Goal: Task Accomplishment & Management: Use online tool/utility

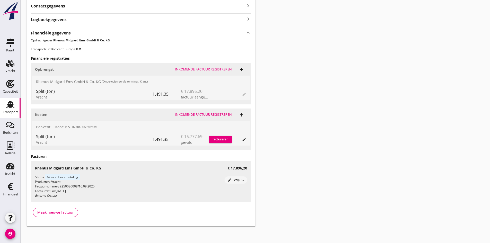
scroll to position [231, 0]
click at [11, 105] on use at bounding box center [10, 104] width 8 height 7
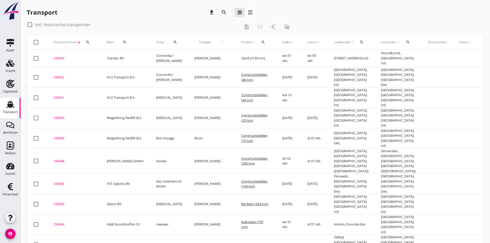
click at [78, 41] on icon "arrow_downward" at bounding box center [79, 42] width 4 height 4
click at [74, 42] on span "Dossiernummer" at bounding box center [64, 42] width 23 height 5
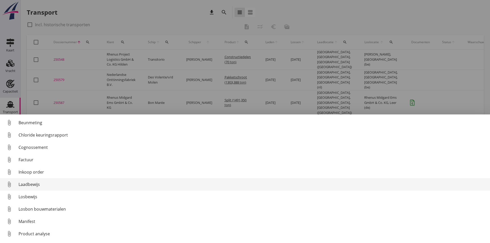
click at [35, 183] on div "Laadbewijs" at bounding box center [252, 184] width 467 height 6
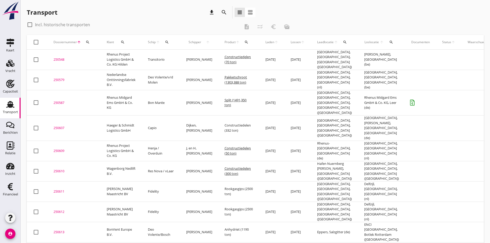
click at [63, 57] on div "250548" at bounding box center [73, 59] width 41 height 5
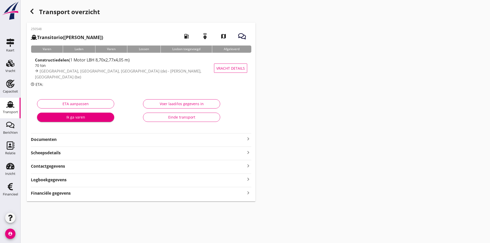
click at [48, 139] on strong "Documenten" at bounding box center [138, 140] width 214 height 6
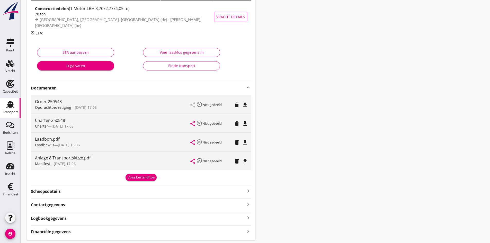
scroll to position [67, 0]
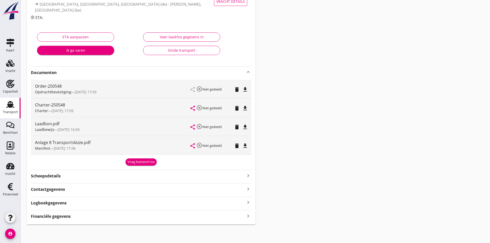
click at [247, 215] on icon "keyboard_arrow_right" at bounding box center [248, 215] width 6 height 7
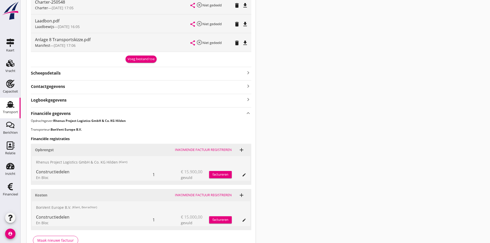
scroll to position [200, 0]
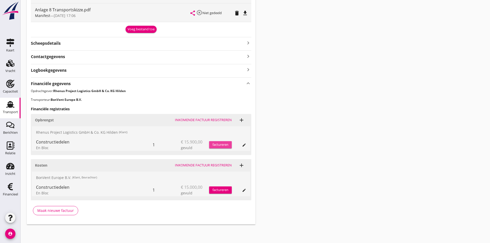
click at [219, 145] on div "factureren" at bounding box center [220, 144] width 23 height 5
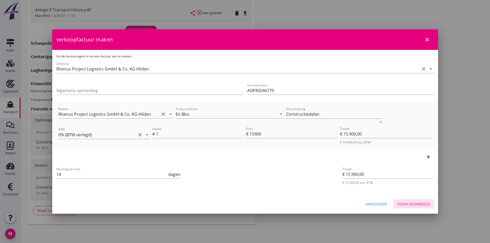
click at [413, 205] on div "Toon voorbeeld" at bounding box center [413, 203] width 32 height 5
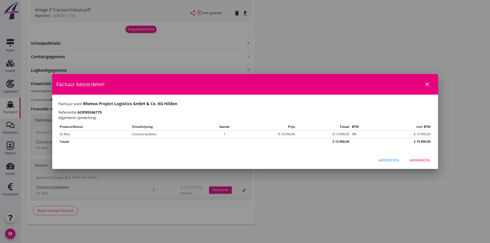
click at [422, 160] on div "Aanmaken" at bounding box center [419, 159] width 20 height 5
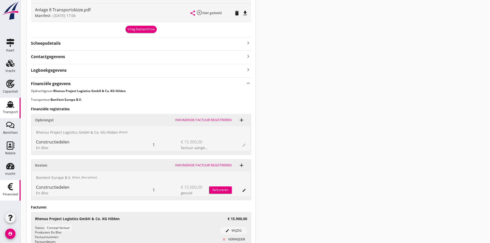
click at [13, 187] on icon "Financieel" at bounding box center [10, 187] width 8 height 8
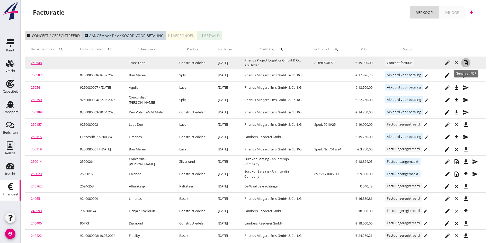
click at [466, 62] on icon "note_add" at bounding box center [466, 63] width 6 height 6
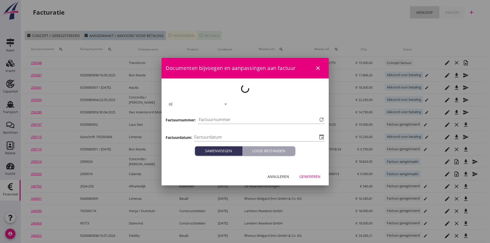
type input "[DATE]"
type input "794"
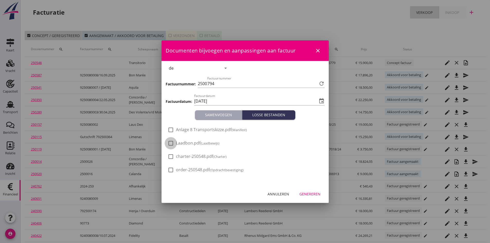
click at [170, 143] on div at bounding box center [170, 143] width 9 height 9
checkbox input "true"
click at [307, 194] on div "Genereren" at bounding box center [309, 193] width 21 height 5
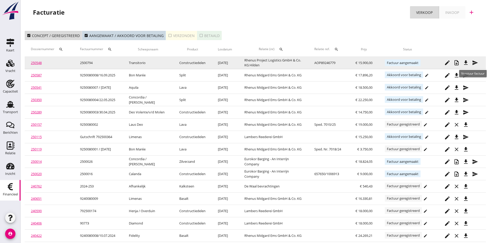
click at [474, 62] on icon "send" at bounding box center [475, 63] width 6 height 6
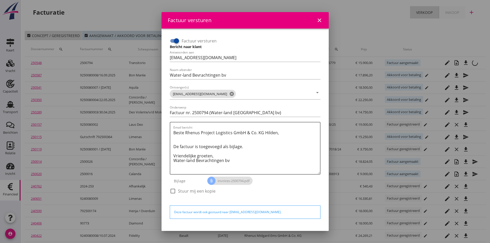
scroll to position [15, 0]
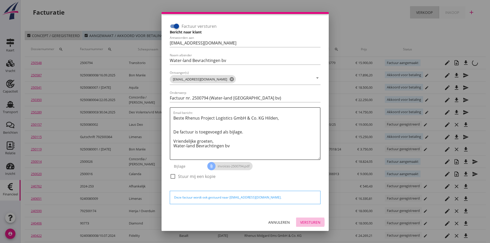
click at [303, 221] on div "Versturen" at bounding box center [310, 222] width 20 height 5
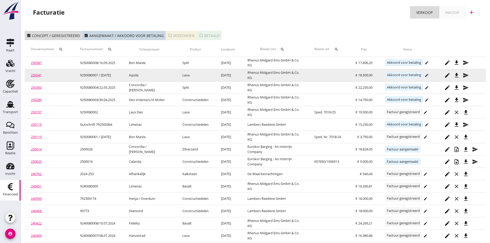
drag, startPoint x: 184, startPoint y: 36, endPoint x: 119, endPoint y: 75, distance: 75.3
click at [184, 36] on div "check_box_outline_blank Verzonden" at bounding box center [181, 35] width 27 height 5
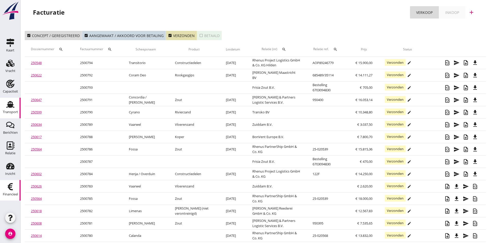
click at [9, 106] on use at bounding box center [10, 104] width 8 height 7
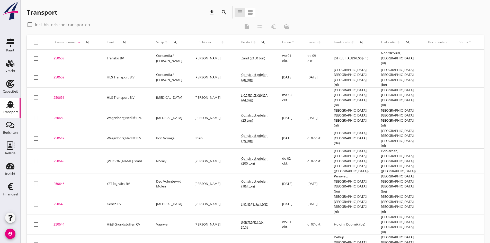
click at [59, 95] on div "250651" at bounding box center [73, 97] width 41 height 5
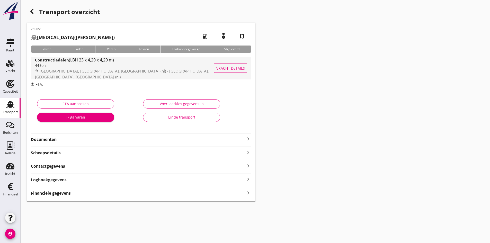
click at [58, 68] on div "44 ton" at bounding box center [129, 65] width 188 height 5
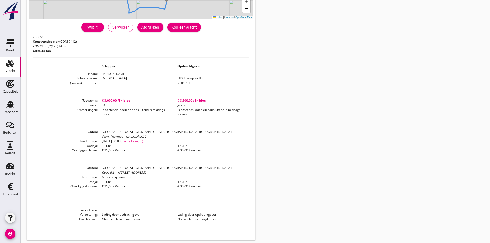
scroll to position [106, 0]
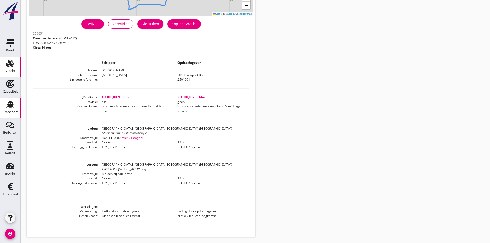
drag, startPoint x: 8, startPoint y: 106, endPoint x: 2, endPoint y: 109, distance: 6.1
click at [8, 106] on icon "Transport" at bounding box center [10, 104] width 8 height 8
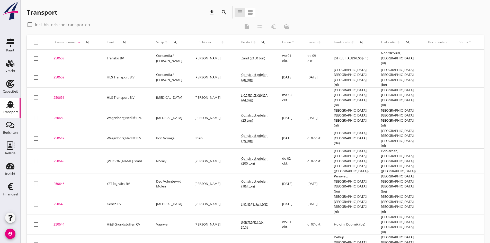
click at [59, 76] on div "250652" at bounding box center [73, 77] width 41 height 5
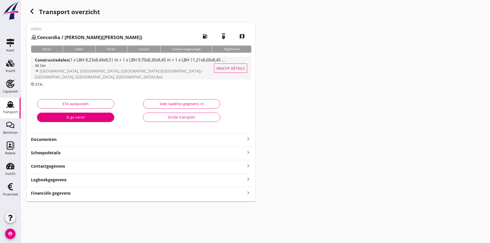
click at [57, 68] on div "46 ton" at bounding box center [130, 65] width 191 height 5
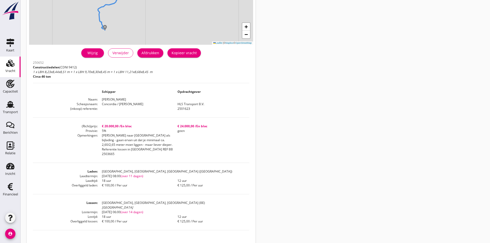
scroll to position [103, 0]
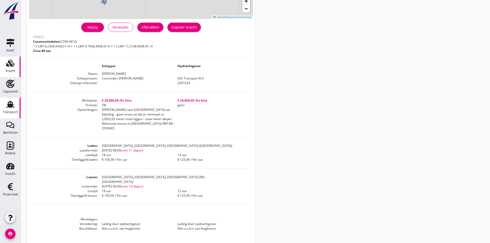
click at [11, 106] on use at bounding box center [10, 104] width 8 height 7
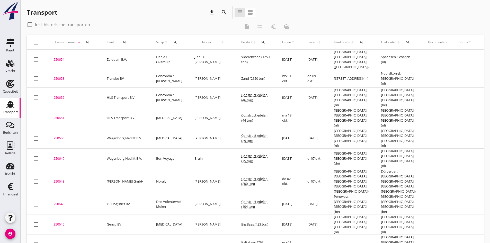
drag, startPoint x: 59, startPoint y: 58, endPoint x: 72, endPoint y: 61, distance: 13.2
click at [61, 58] on div "250654" at bounding box center [73, 59] width 41 height 5
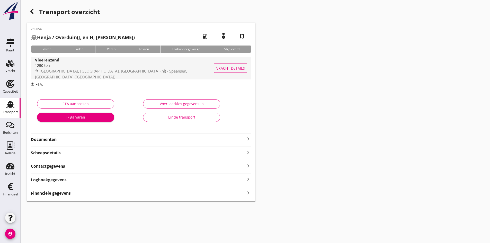
click at [50, 67] on div "1250 ton" at bounding box center [128, 65] width 186 height 5
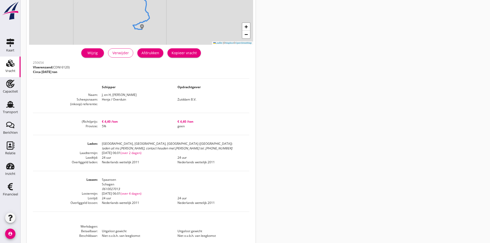
scroll to position [102, 0]
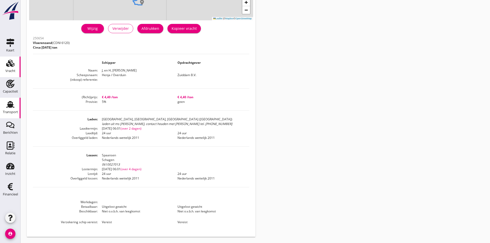
click at [10, 107] on use at bounding box center [10, 104] width 8 height 7
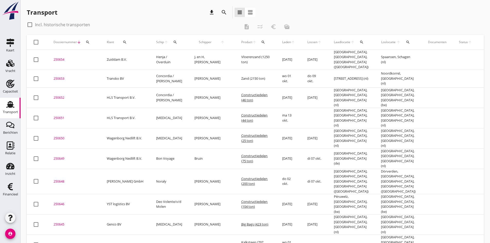
click at [60, 76] on div "250653" at bounding box center [73, 78] width 41 height 5
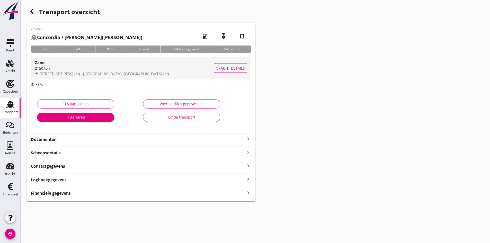
click at [55, 66] on div "2150 ton" at bounding box center [124, 68] width 179 height 5
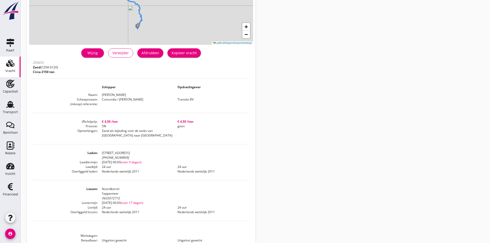
scroll to position [103, 0]
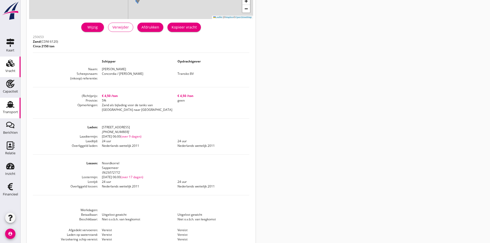
click at [10, 101] on use at bounding box center [10, 104] width 8 height 7
